Goal: Information Seeking & Learning: Learn about a topic

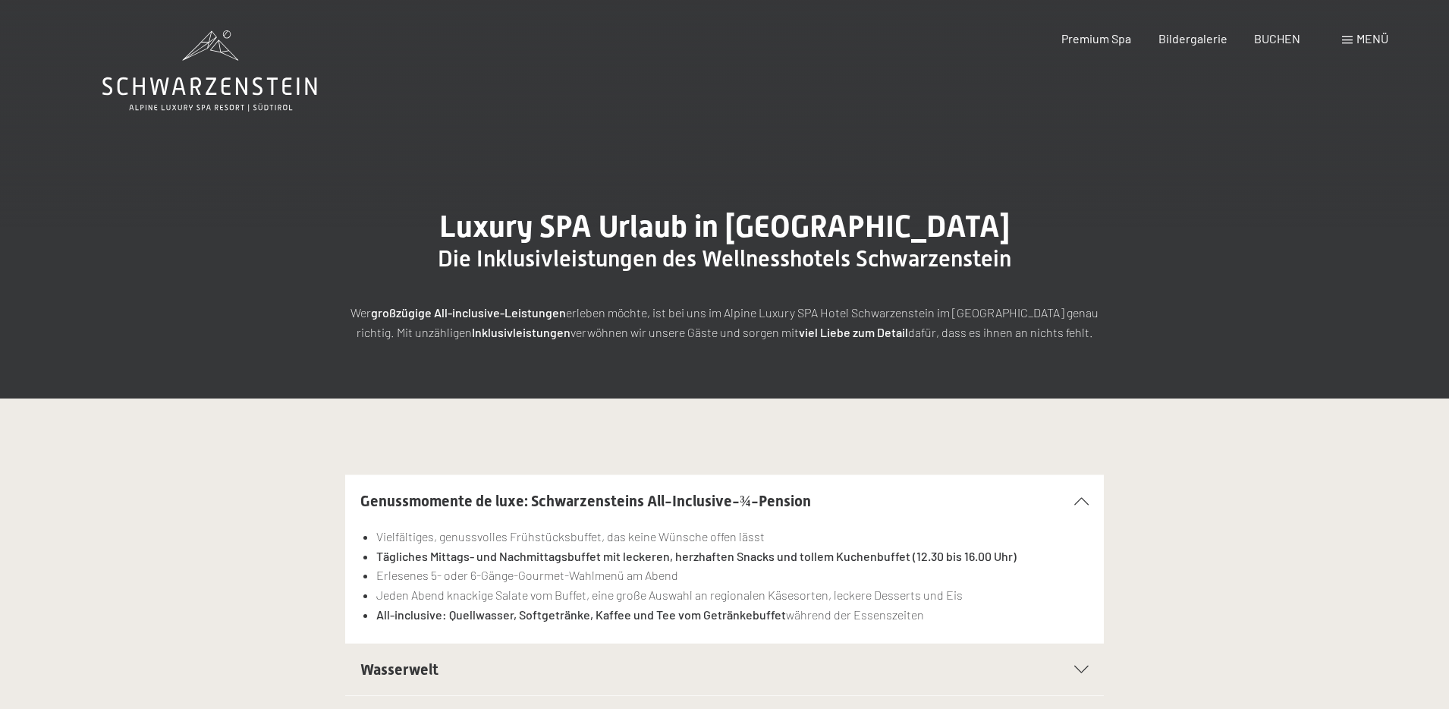
scroll to position [152, 0]
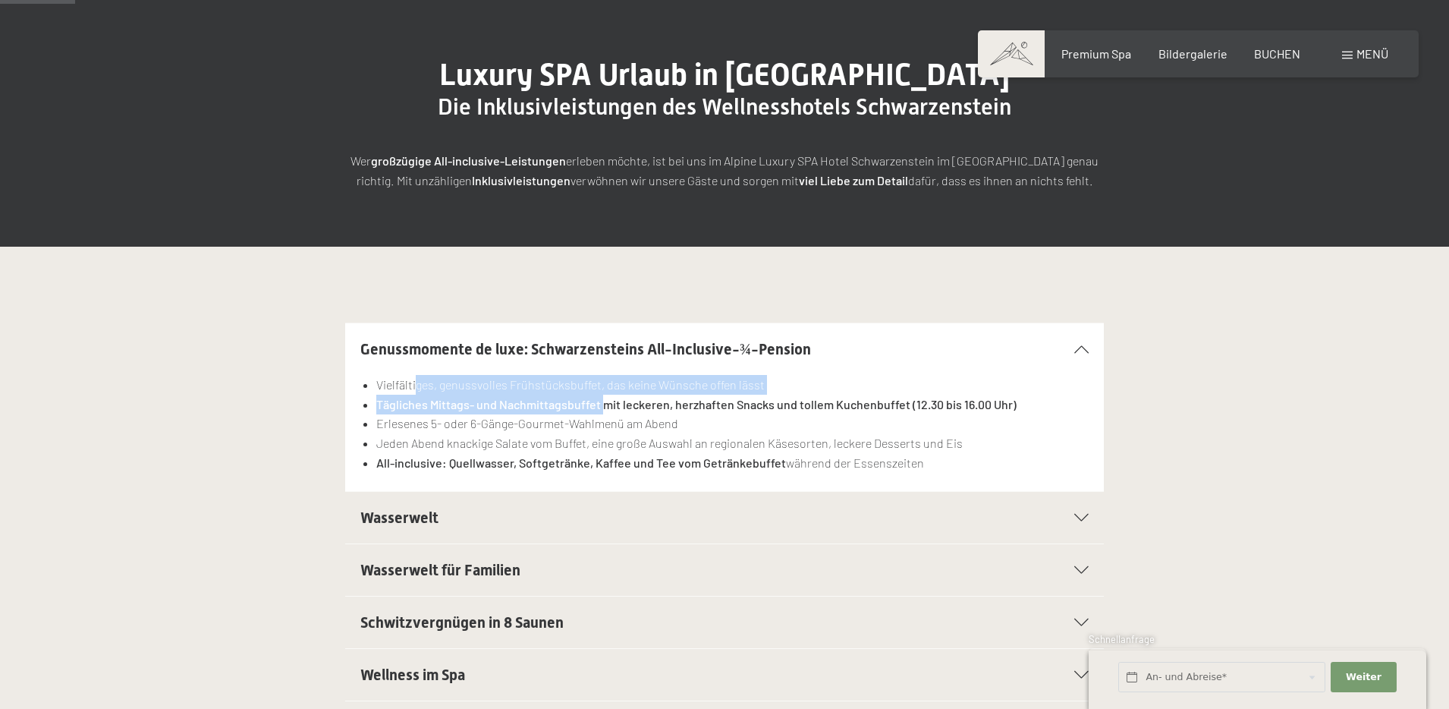
drag, startPoint x: 418, startPoint y: 387, endPoint x: 605, endPoint y: 410, distance: 188.1
click at [605, 410] on ul "Vielfältiges, genussvolles Frühstücksbuffet, das keine Wünsche offen lässt Tägl…" at bounding box center [724, 423] width 728 height 97
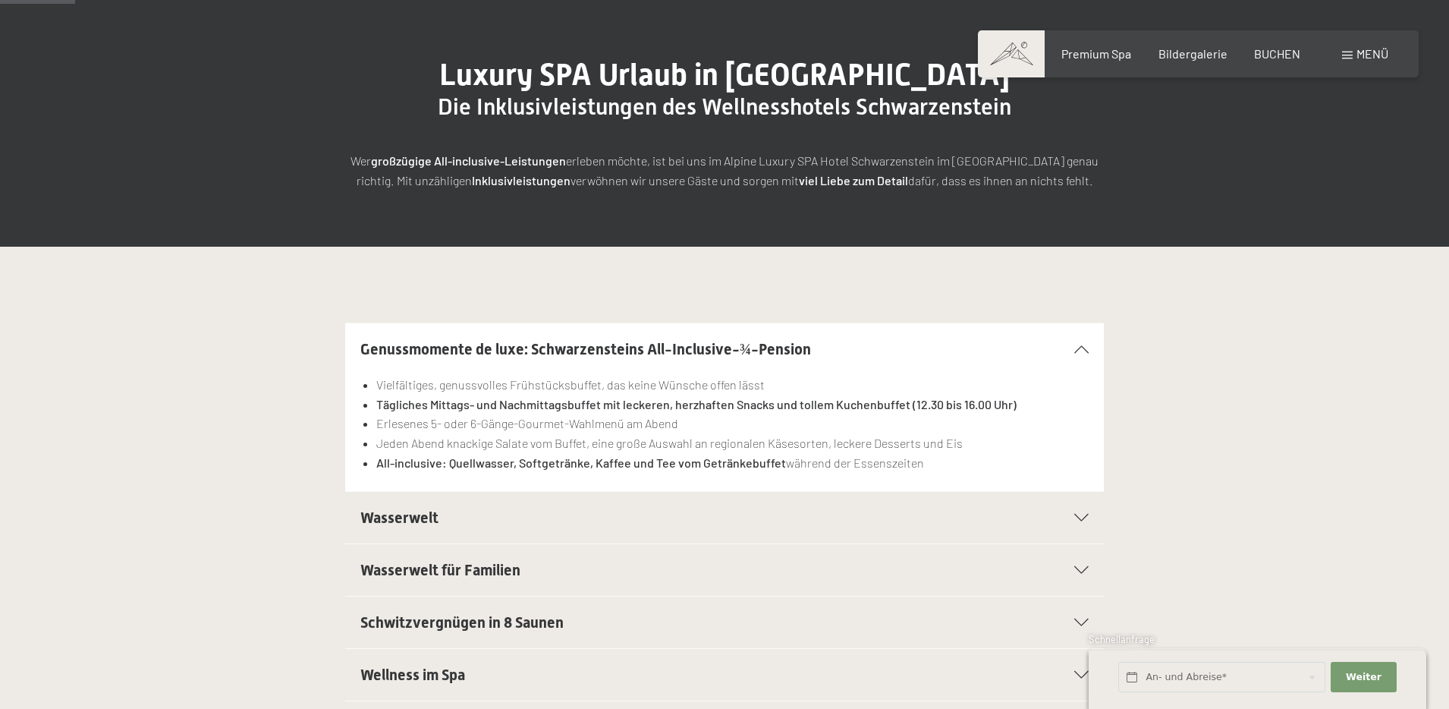
click at [586, 443] on li "Jeden Abend knackige Salate vom Buffet, eine große Auswahl an regionalen Käseso…" at bounding box center [732, 443] width 713 height 20
drag, startPoint x: 769, startPoint y: 461, endPoint x: 412, endPoint y: 467, distance: 356.7
click at [412, 467] on strong "All-inclusive: Quellwasser, Softgetränke, Kaffee und Tee vom Getränkebuffet" at bounding box center [581, 462] width 410 height 14
click at [423, 475] on div "Vielfältiges, genussvolles Frühstücksbuffet, das keine Wünsche offen lässt Tägl…" at bounding box center [724, 433] width 728 height 116
click at [859, 464] on li "All-inclusive: Quellwasser, Softgetränke, Kaffee und Tee vom Getränkebuffet wäh…" at bounding box center [732, 463] width 713 height 20
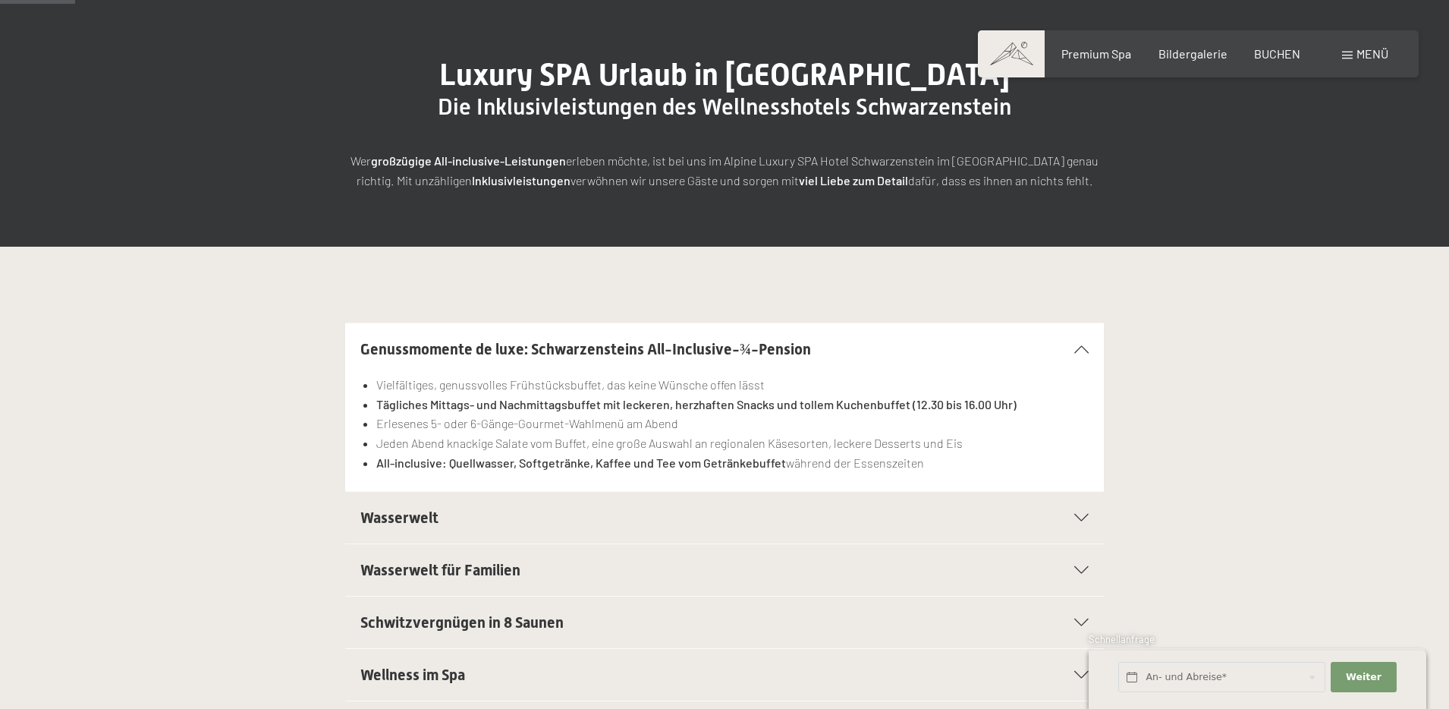
drag, startPoint x: 933, startPoint y: 464, endPoint x: 367, endPoint y: 458, distance: 566.1
click at [376, 458] on li "All-inclusive: Quellwasser, Softgetränke, Kaffee und Tee vom Getränkebuffet wäh…" at bounding box center [732, 463] width 713 height 20
copy li "All-inclusive: Quellwasser, Softgetränke, Kaffee und Tee vom Getränkebuffet wäh…"
click at [617, 453] on li "All-inclusive: Quellwasser, Softgetränke, Kaffee und Tee vom Getränkebuffet wäh…" at bounding box center [732, 463] width 713 height 20
drag, startPoint x: 923, startPoint y: 465, endPoint x: 357, endPoint y: 455, distance: 566.2
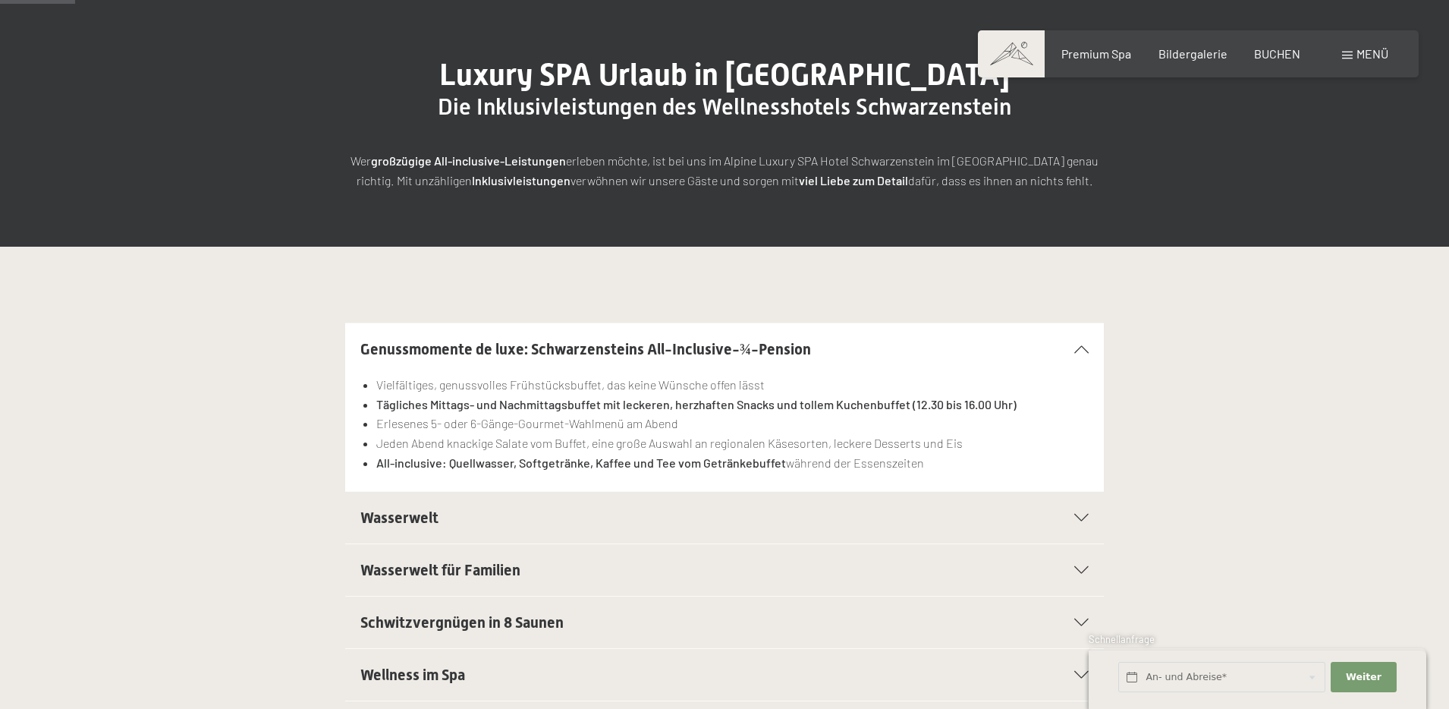
click at [357, 455] on section "Genussmomente de luxe: Schwarzensteins All-Inclusive-¾-Pension Vielfältiges, ge…" at bounding box center [724, 406] width 759 height 169
click at [715, 426] on li "Erlesenes 5- oder 6-Gänge-Gourmet-Wahlmenü am Abend" at bounding box center [732, 424] width 713 height 20
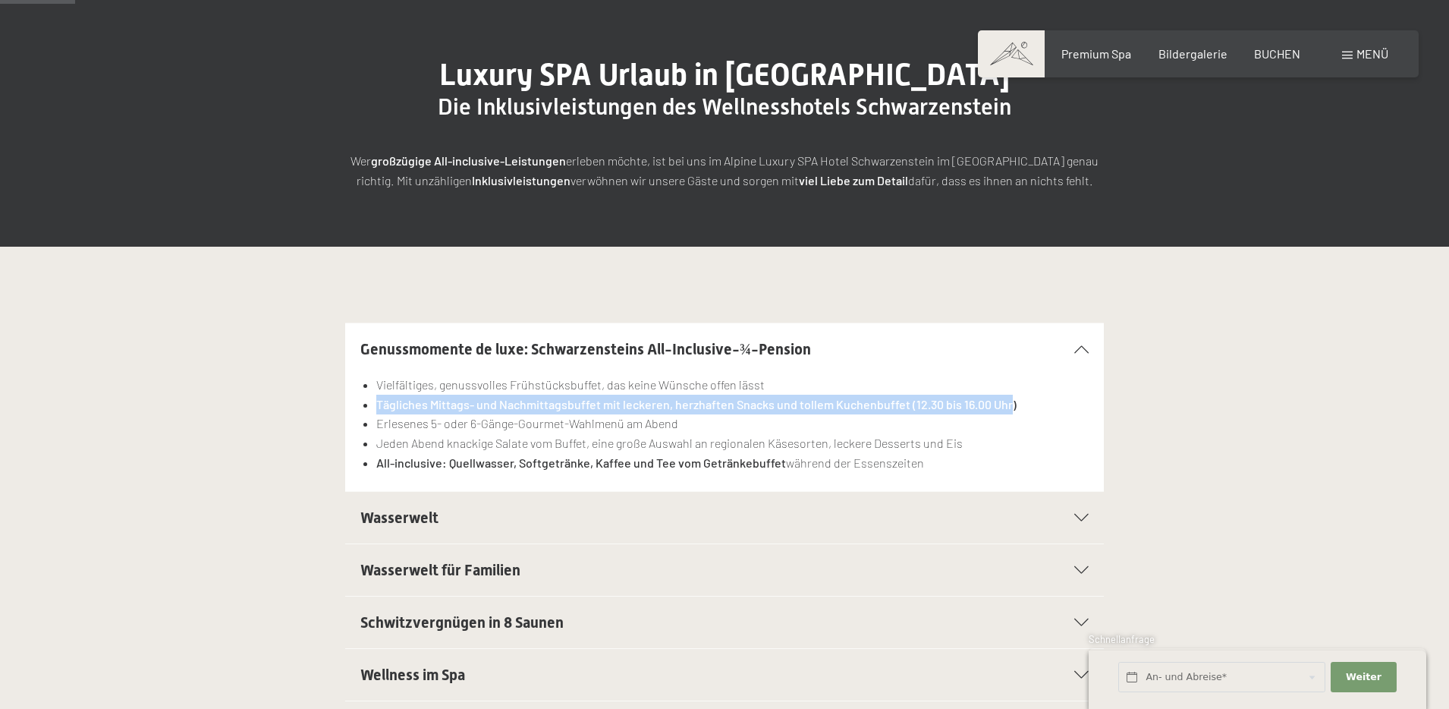
drag, startPoint x: 1007, startPoint y: 405, endPoint x: 367, endPoint y: 402, distance: 639.7
click at [376, 402] on li "Tägliches Mittags- und Nachmittagsbuffet mit leckeren, herzhaften Snacks und to…" at bounding box center [732, 405] width 713 height 20
copy strong "Tägliches Mittags- und Nachmittagsbuffet mit leckeren, herzhaften Snacks und to…"
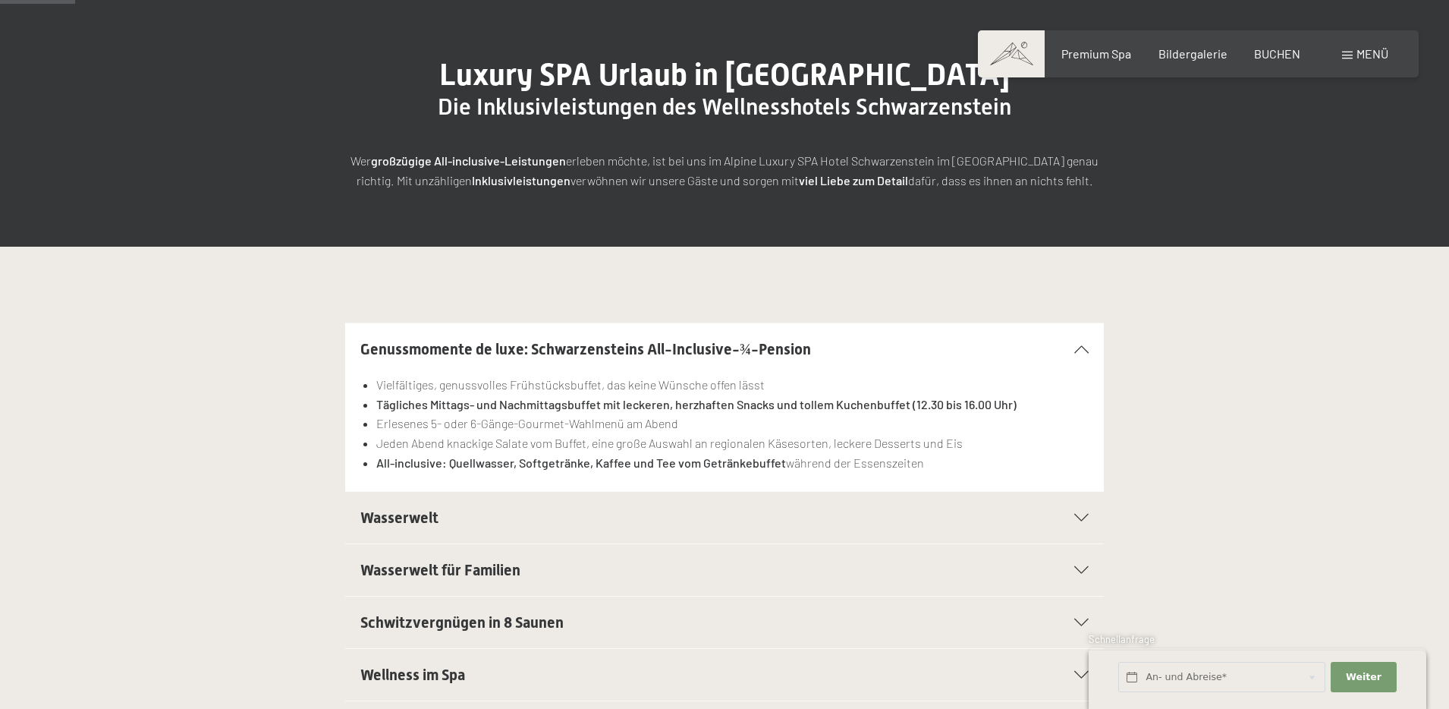
click at [514, 460] on strong "All-inclusive: Quellwasser, Softgetränke, Kaffee und Tee vom Getränkebuffet" at bounding box center [581, 462] width 410 height 14
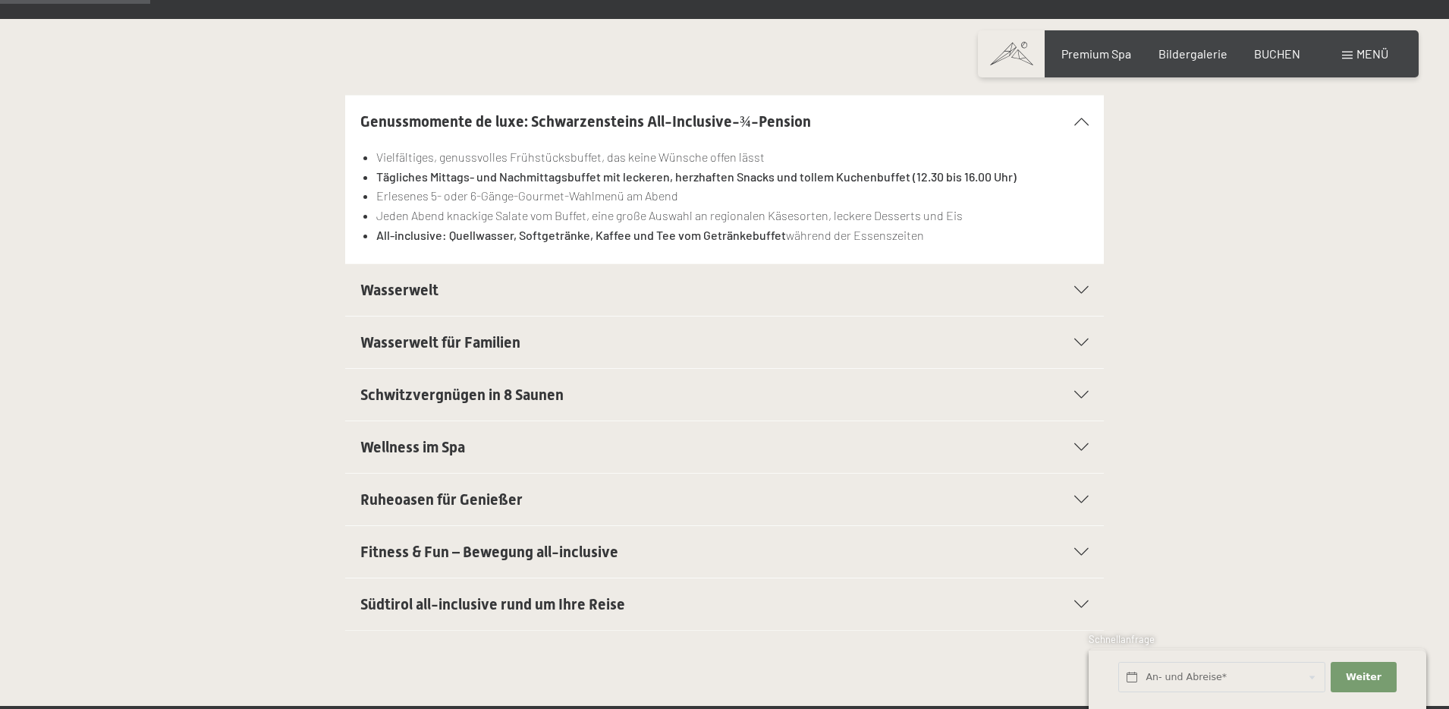
scroll to position [683, 0]
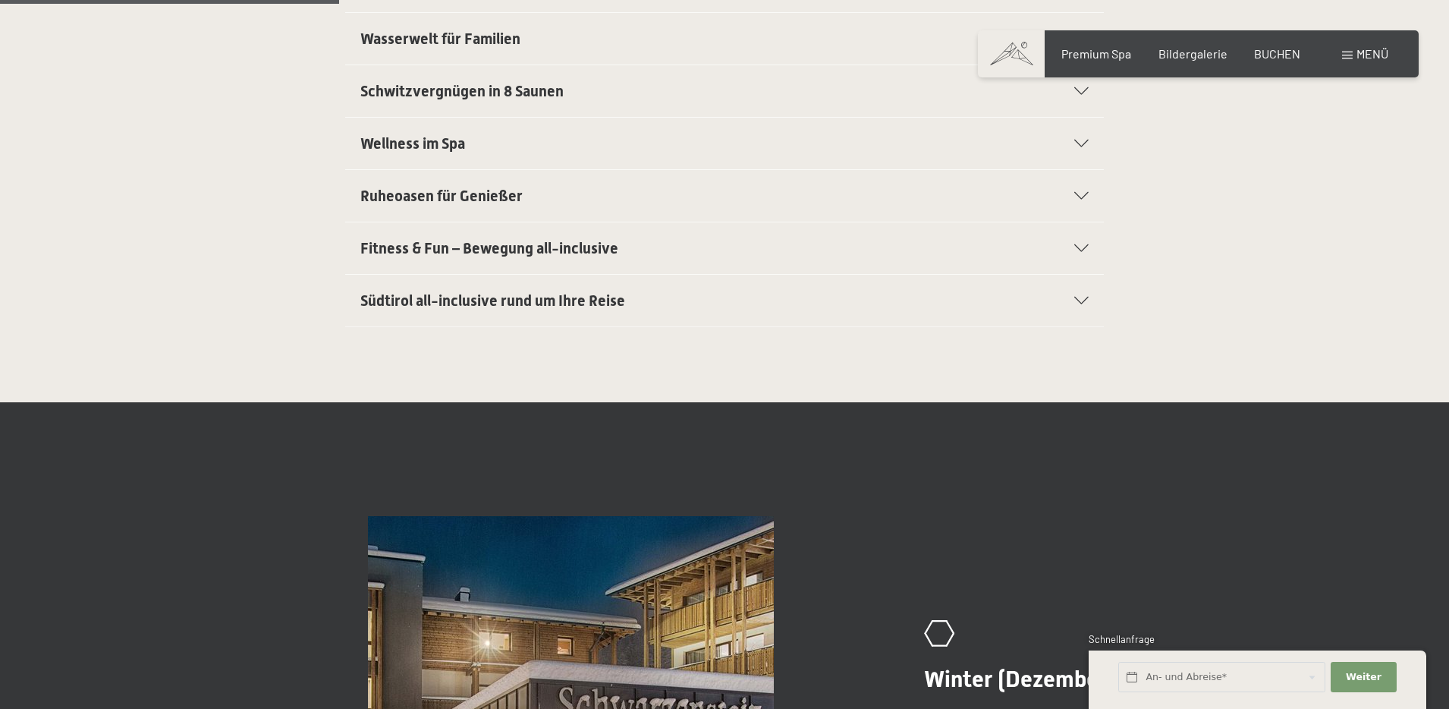
click at [483, 299] on span "Südtirol all-inclusive rund um Ihre Reise" at bounding box center [492, 300] width 265 height 18
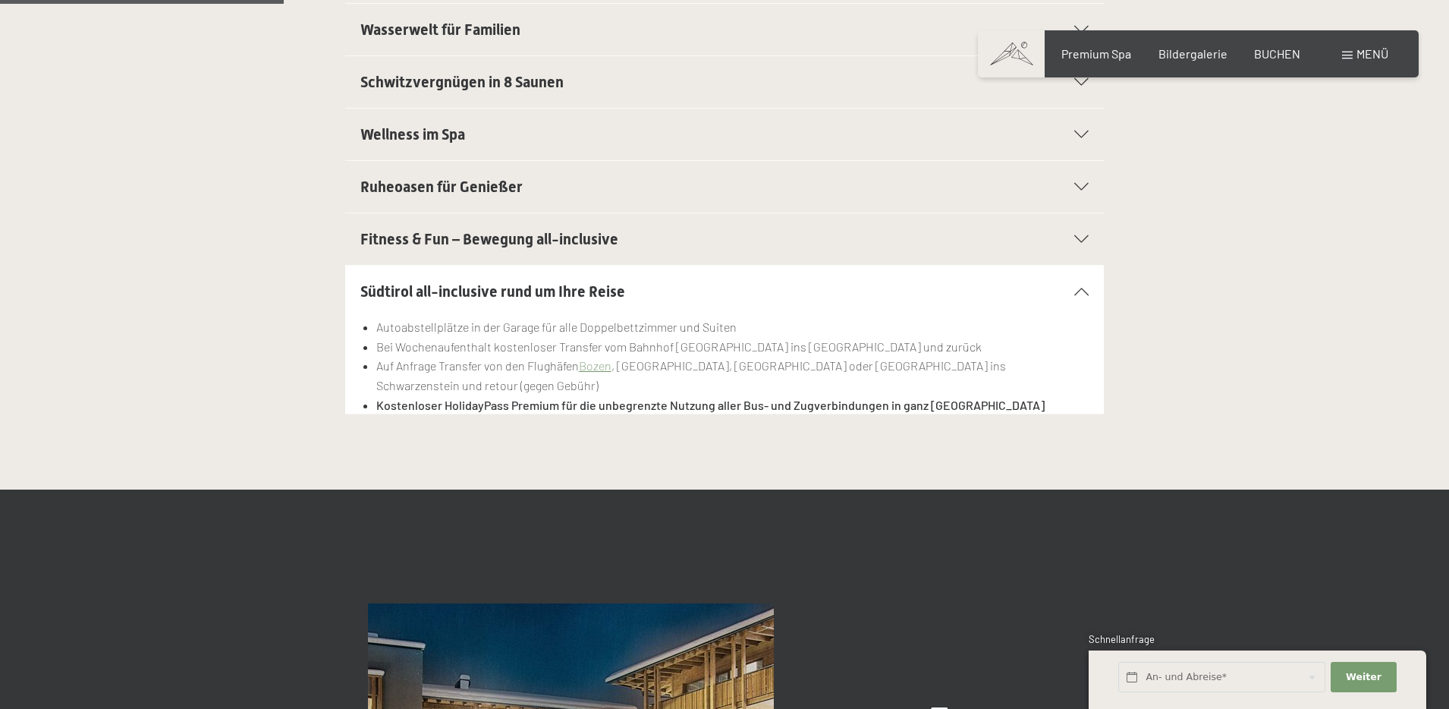
scroll to position [567, 0]
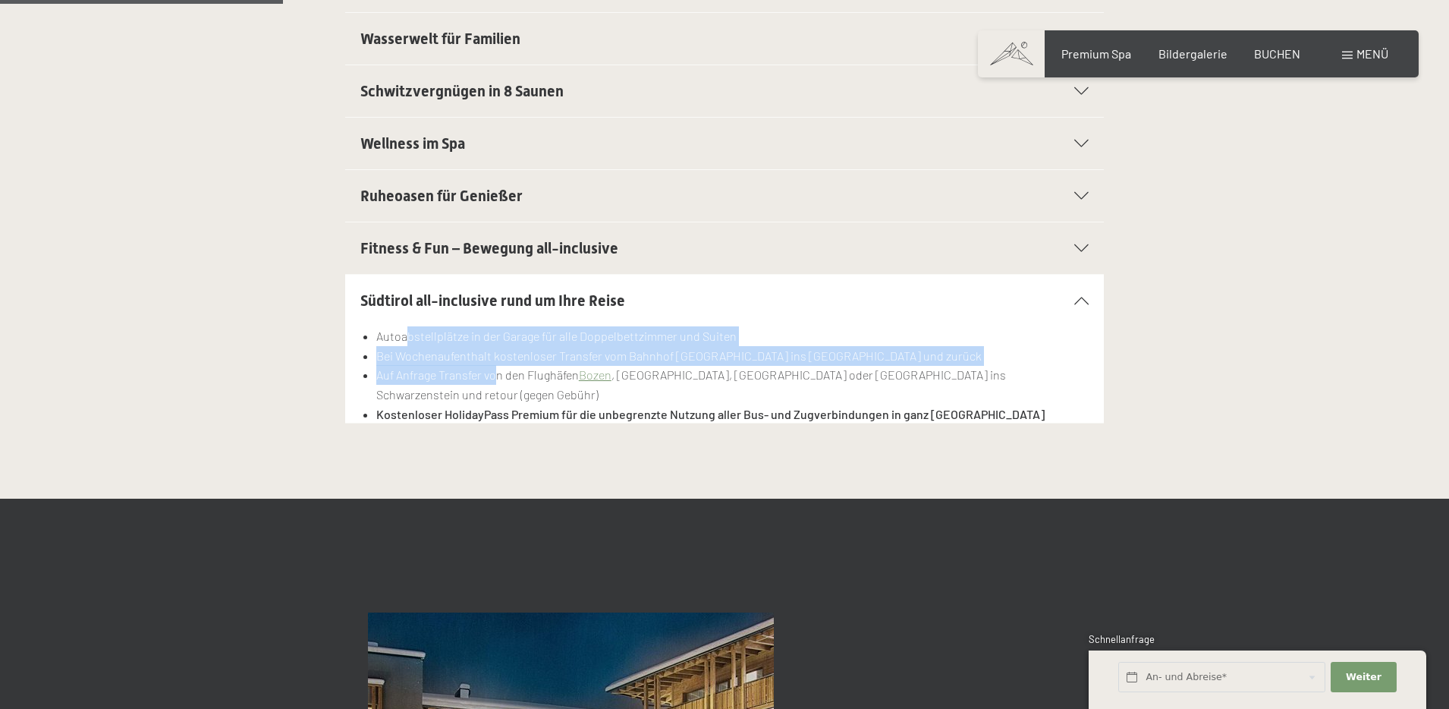
drag, startPoint x: 406, startPoint y: 334, endPoint x: 495, endPoint y: 376, distance: 98.4
click at [495, 373] on ul "Autoabstellplätze in der Garage für alle Doppelbettzimmer und Suiten Bei Wochen…" at bounding box center [724, 374] width 728 height 97
click at [496, 405] on div "Autoabstellplätze in der Garage für alle Doppelbettzimmer und Suiten Bei Wochen…" at bounding box center [724, 384] width 728 height 116
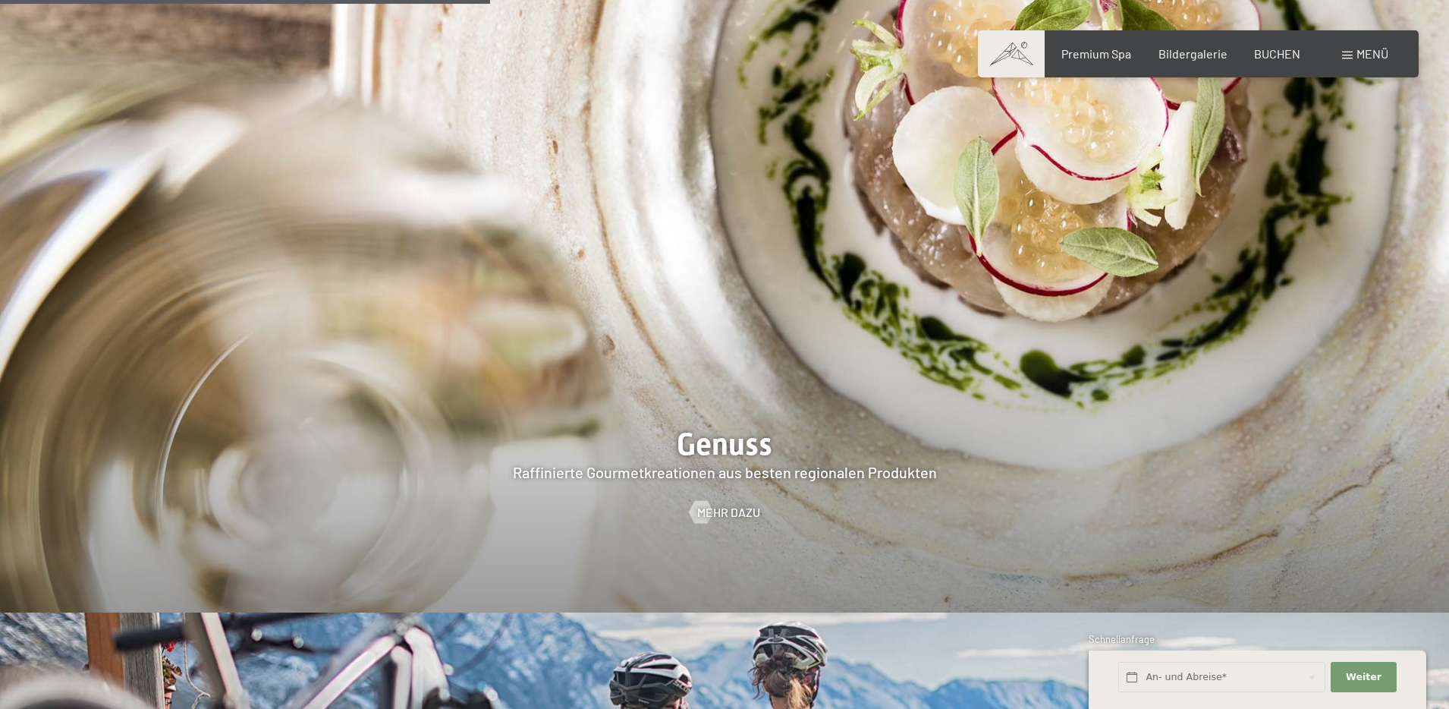
scroll to position [3111, 0]
